Goal: Register for event/course

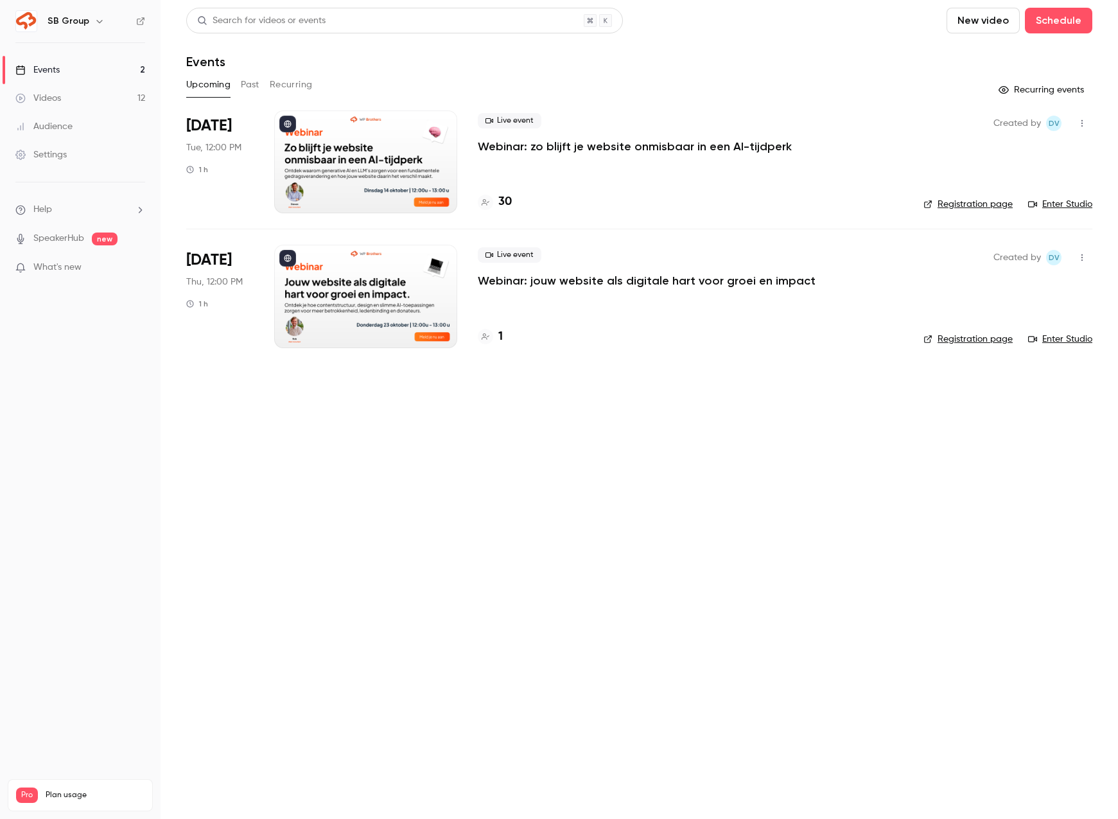
click at [494, 146] on p "Webinar: zo blijft je website onmisbaar in een AI-tijdperk" at bounding box center [635, 146] width 314 height 15
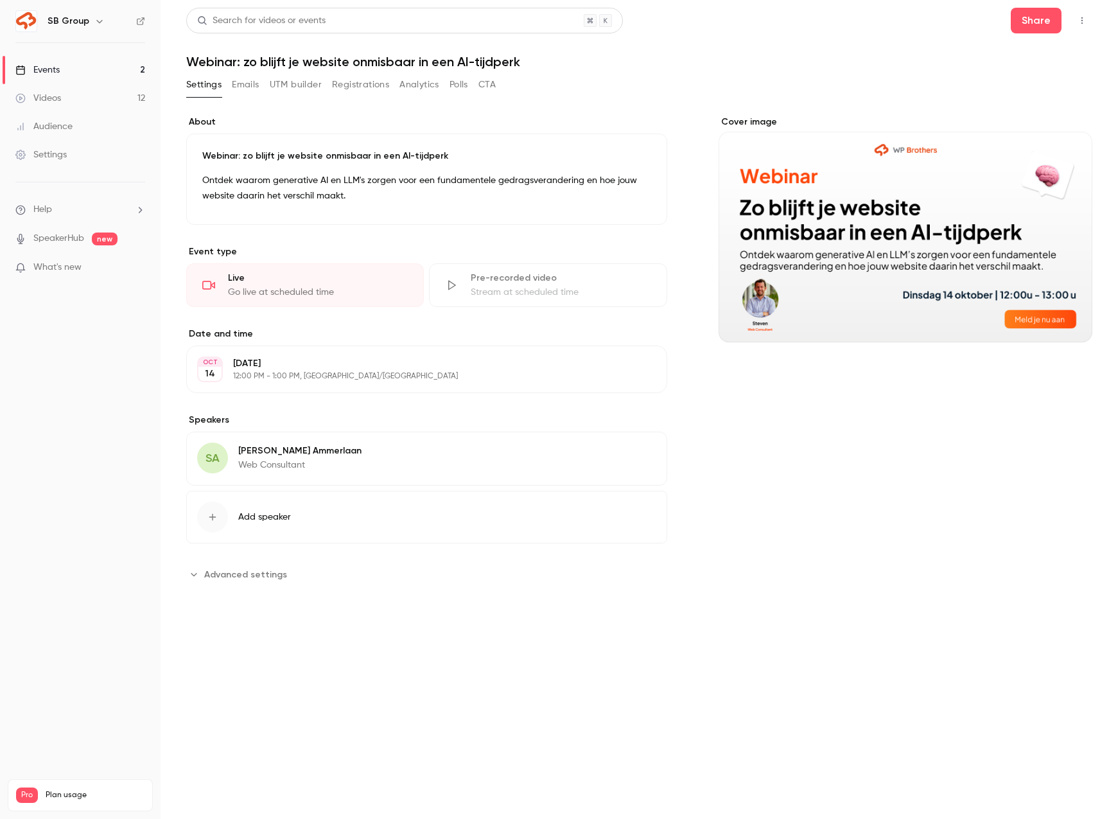
click at [343, 85] on button "Registrations" at bounding box center [360, 84] width 57 height 21
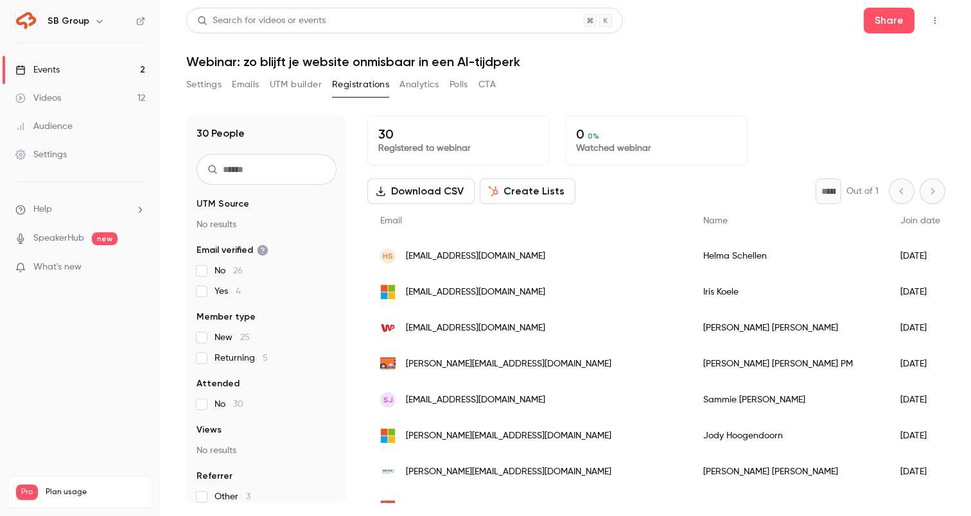
click at [121, 74] on link "Events 2" at bounding box center [80, 70] width 160 height 28
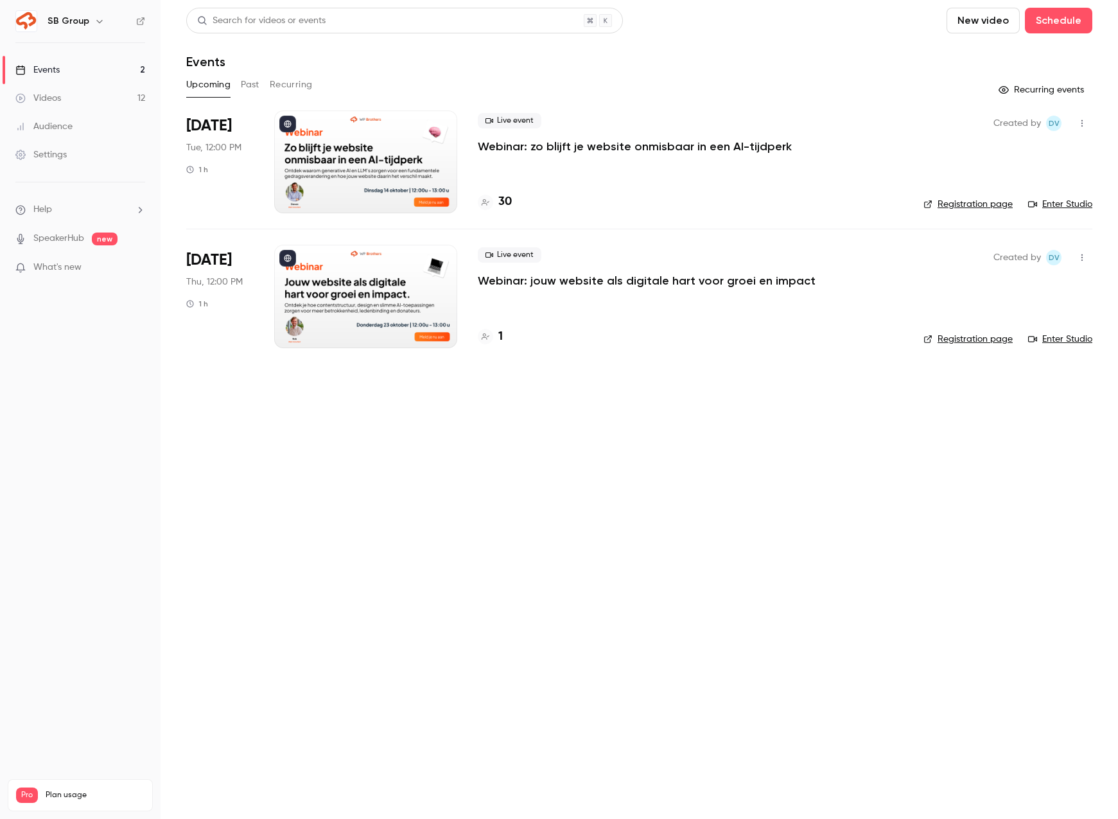
click at [256, 84] on button "Past" at bounding box center [250, 84] width 19 height 21
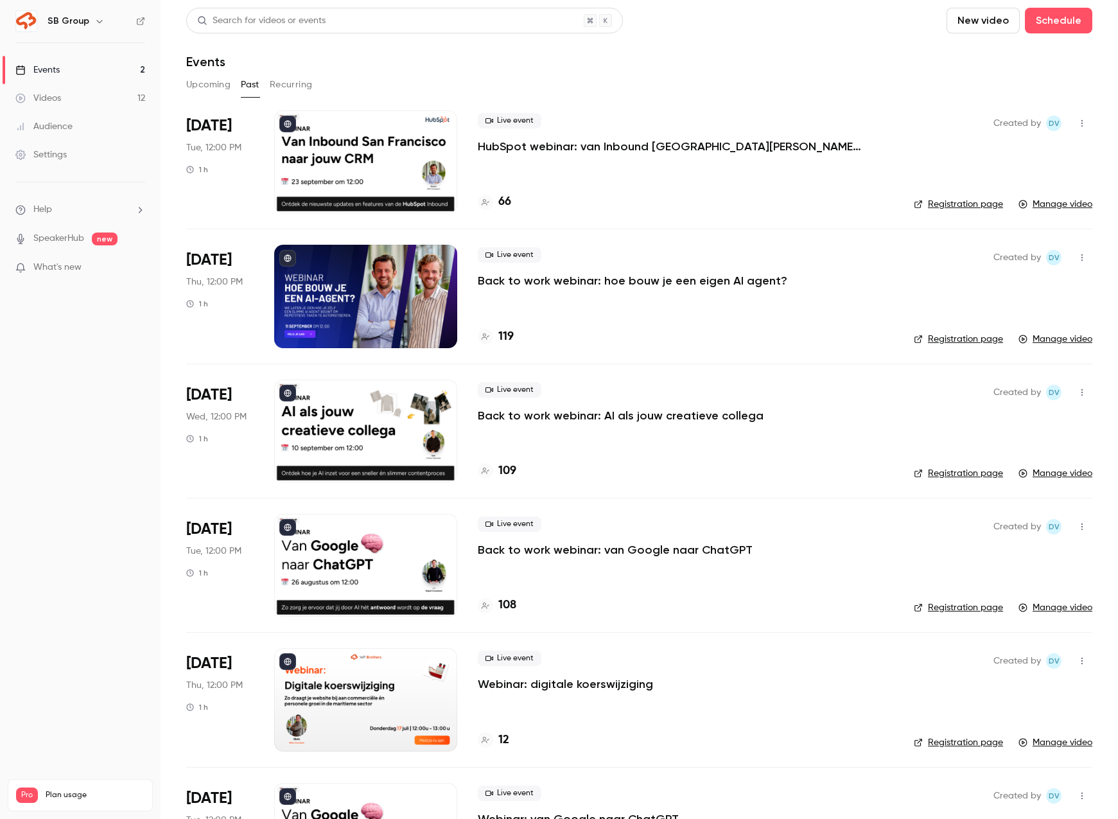
click at [128, 62] on link "Events 2" at bounding box center [80, 70] width 160 height 28
